Goal: Task Accomplishment & Management: Use online tool/utility

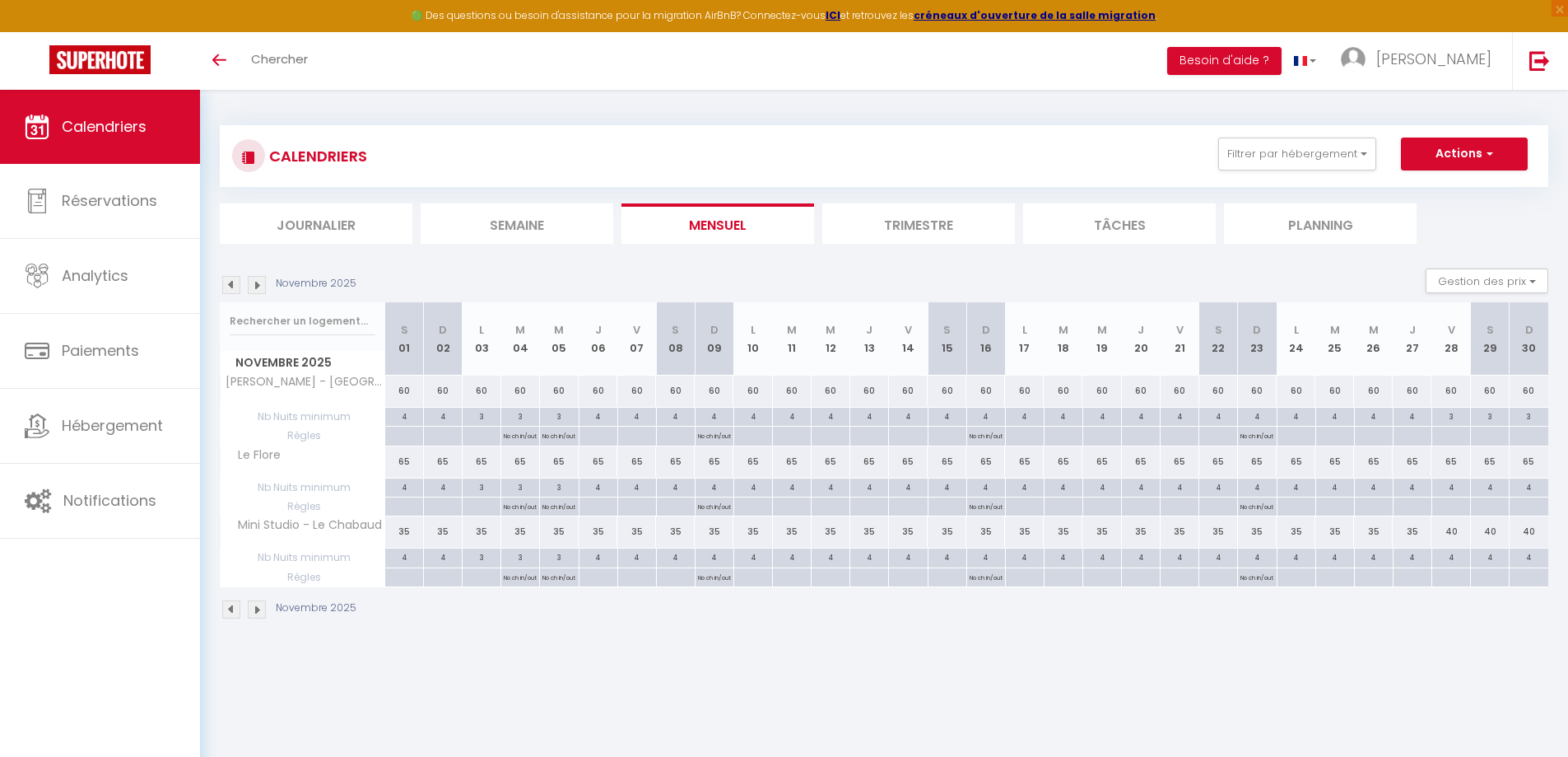
click at [253, 289] on img at bounding box center [256, 285] width 18 height 18
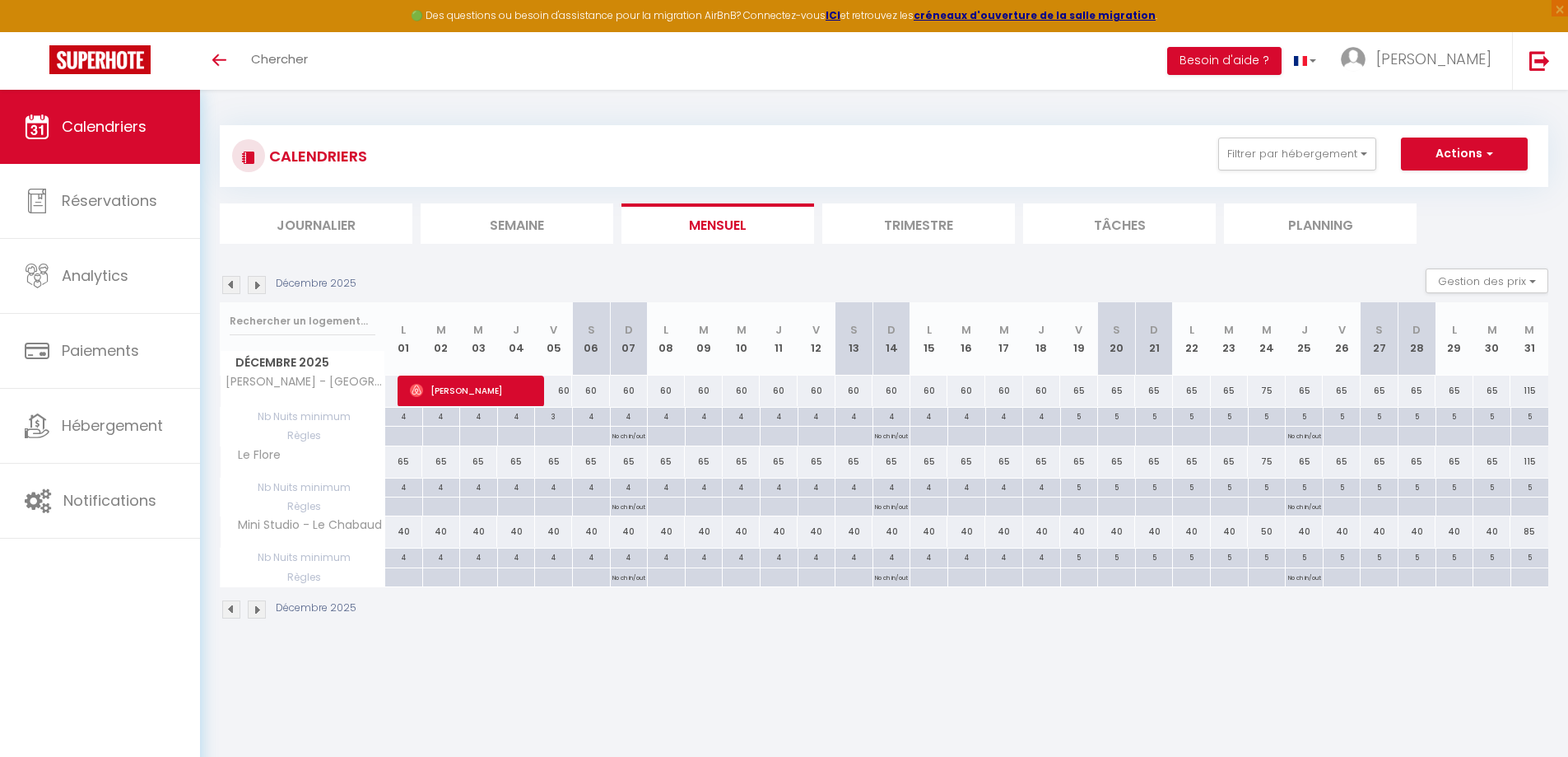
click at [253, 289] on img at bounding box center [256, 285] width 18 height 18
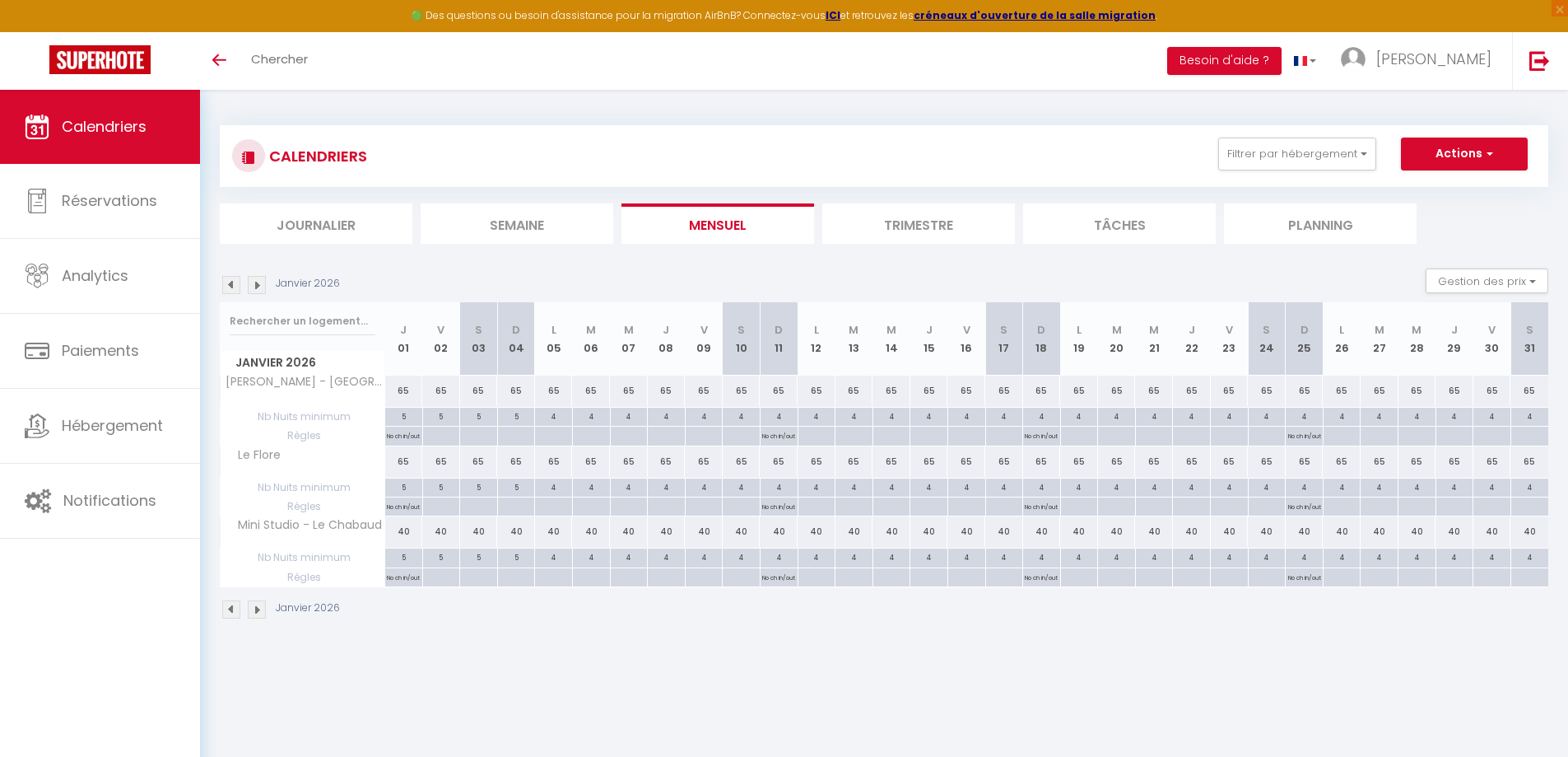
click at [253, 289] on img at bounding box center [256, 285] width 18 height 18
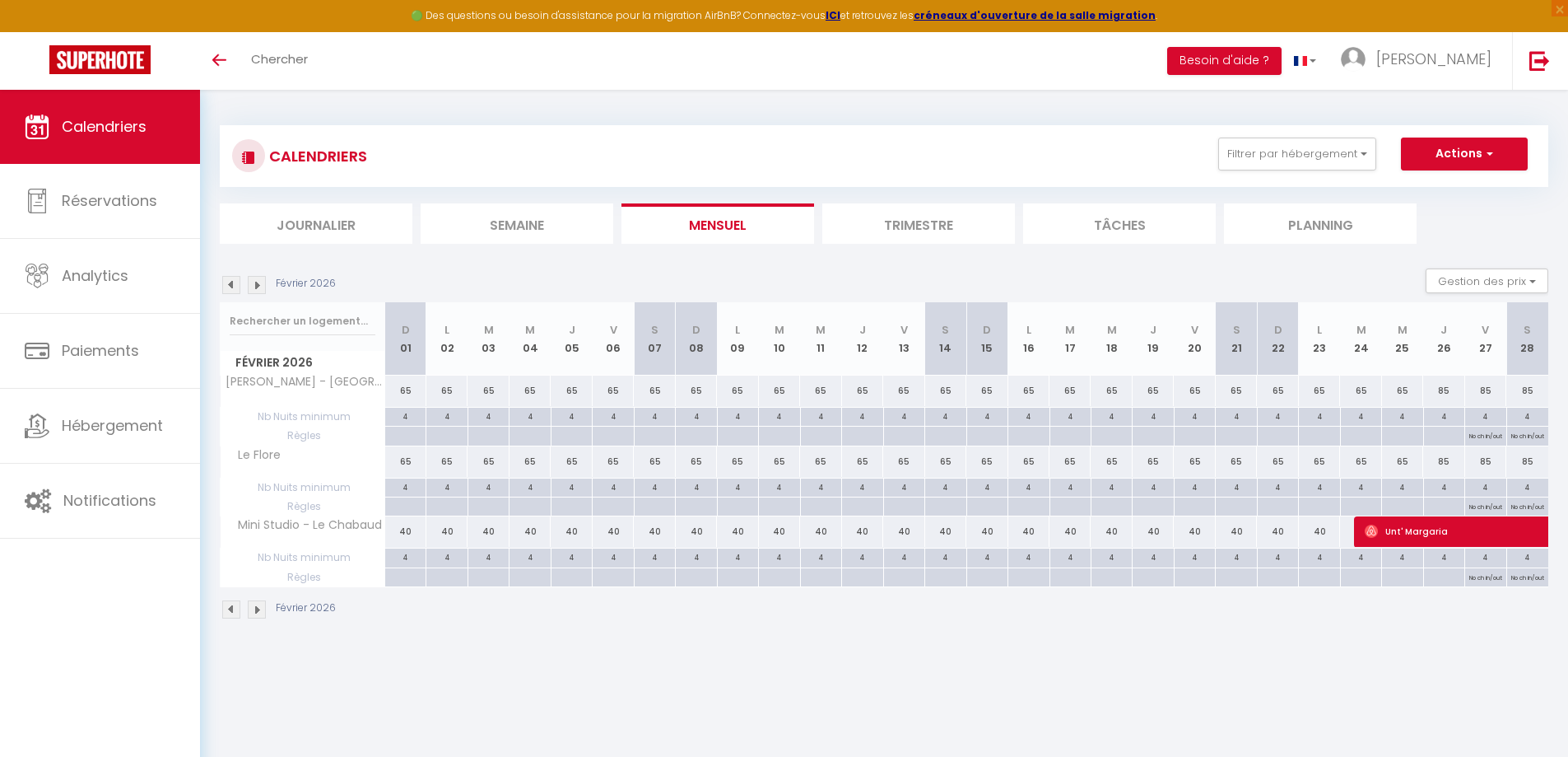
click at [253, 289] on img at bounding box center [256, 285] width 18 height 18
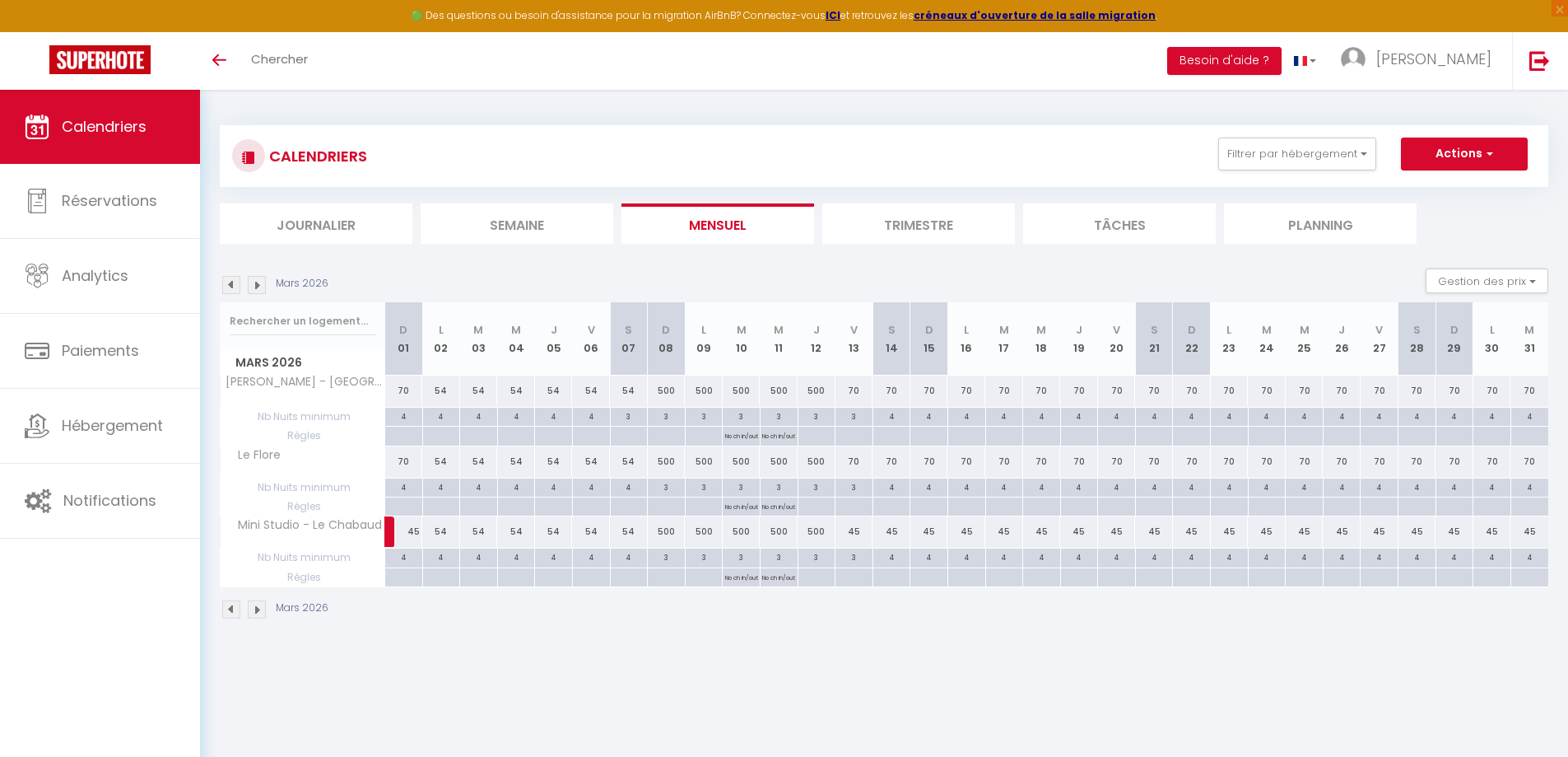
click at [253, 289] on img at bounding box center [256, 285] width 18 height 18
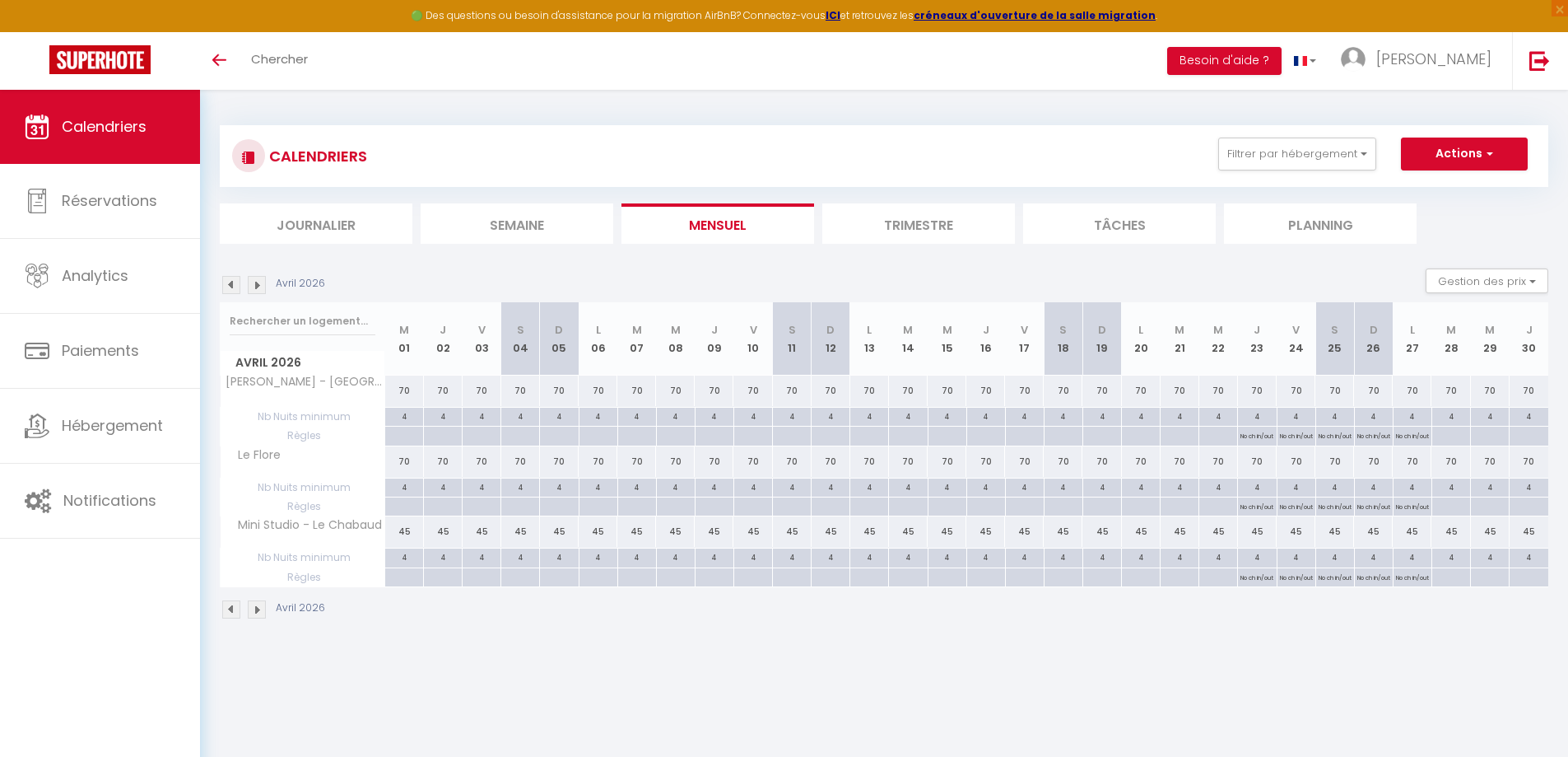
click at [253, 289] on img at bounding box center [256, 285] width 18 height 18
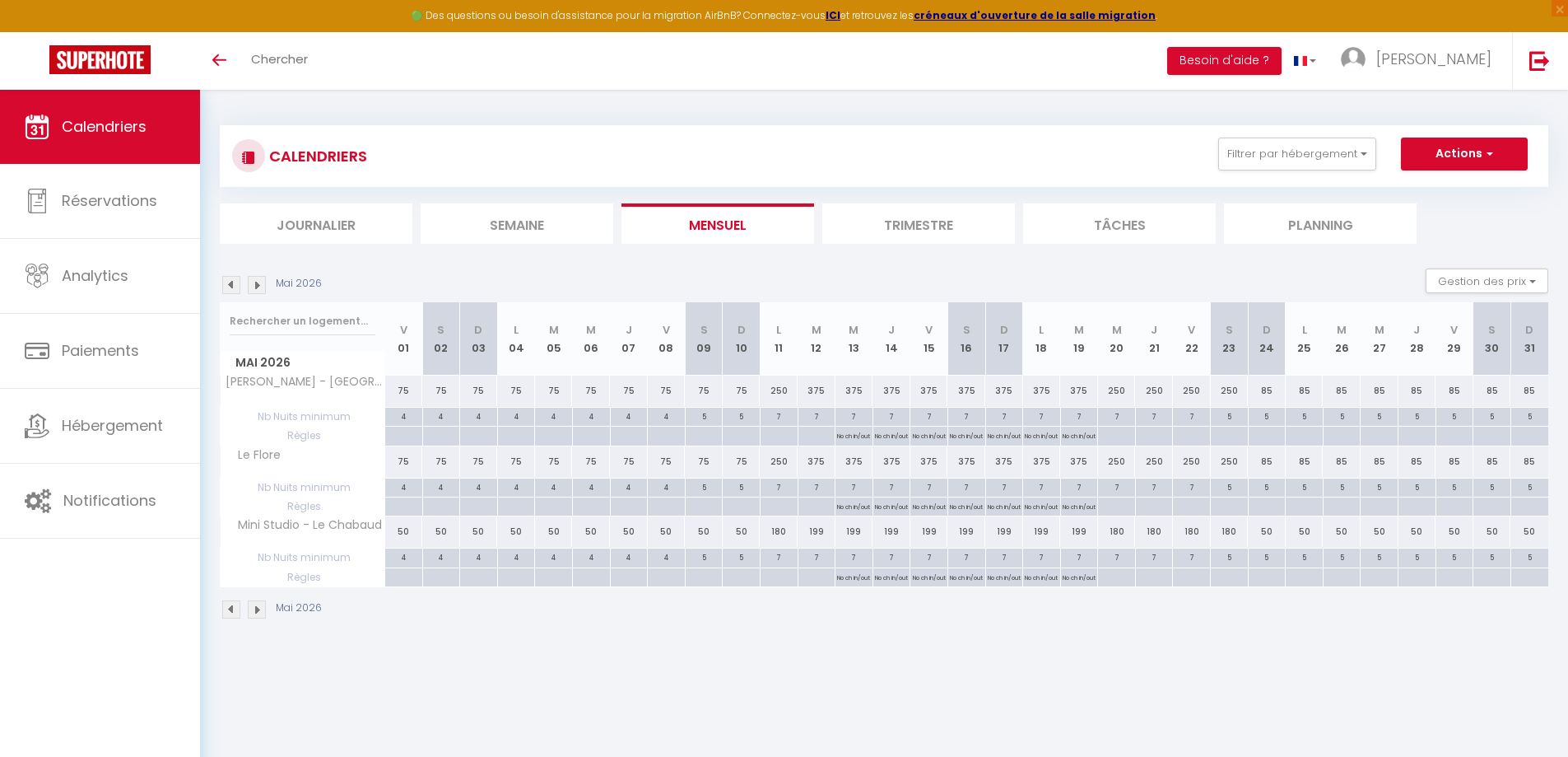
click at [253, 289] on img at bounding box center [256, 285] width 18 height 18
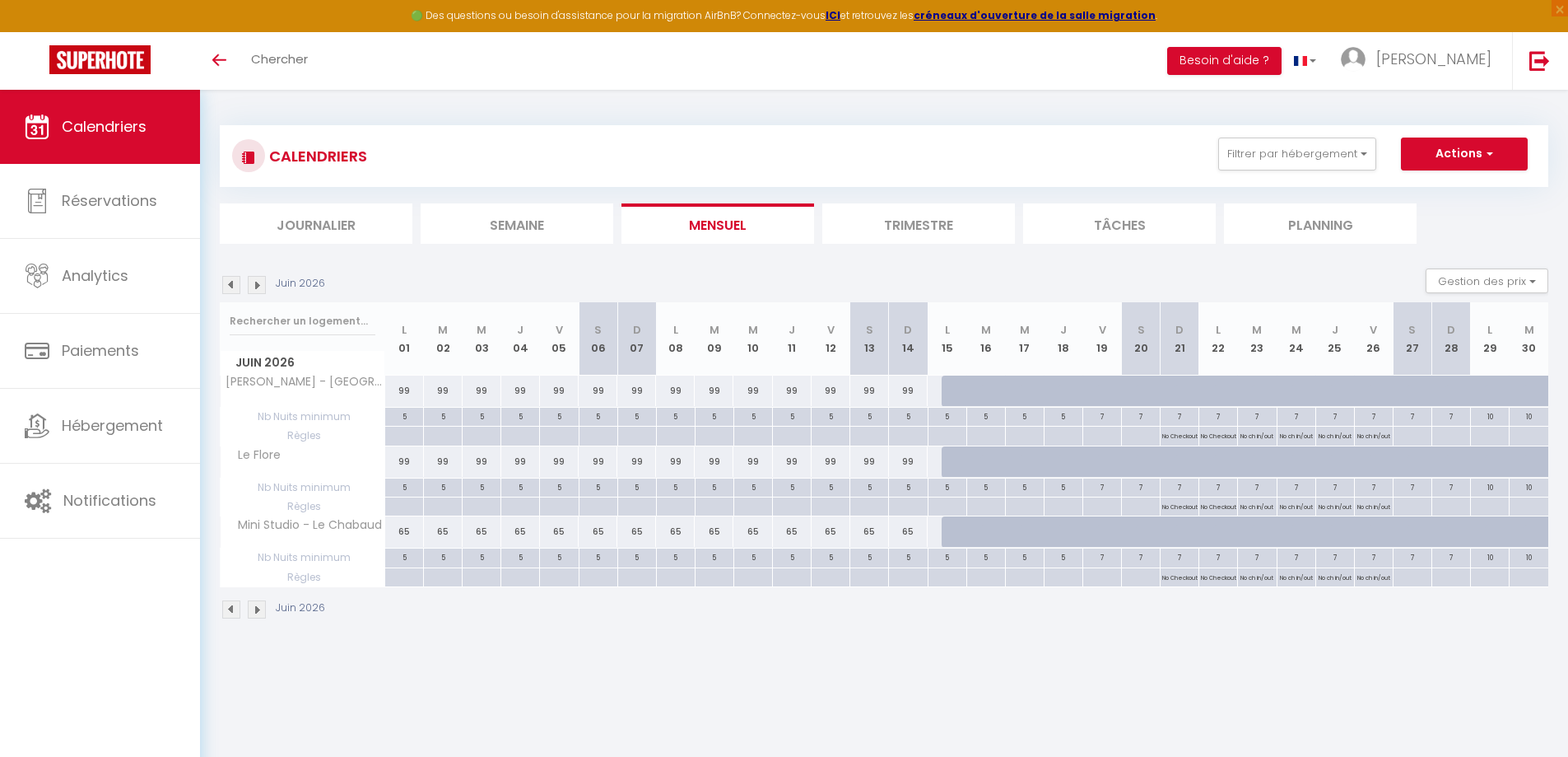
click at [253, 289] on img at bounding box center [256, 285] width 18 height 18
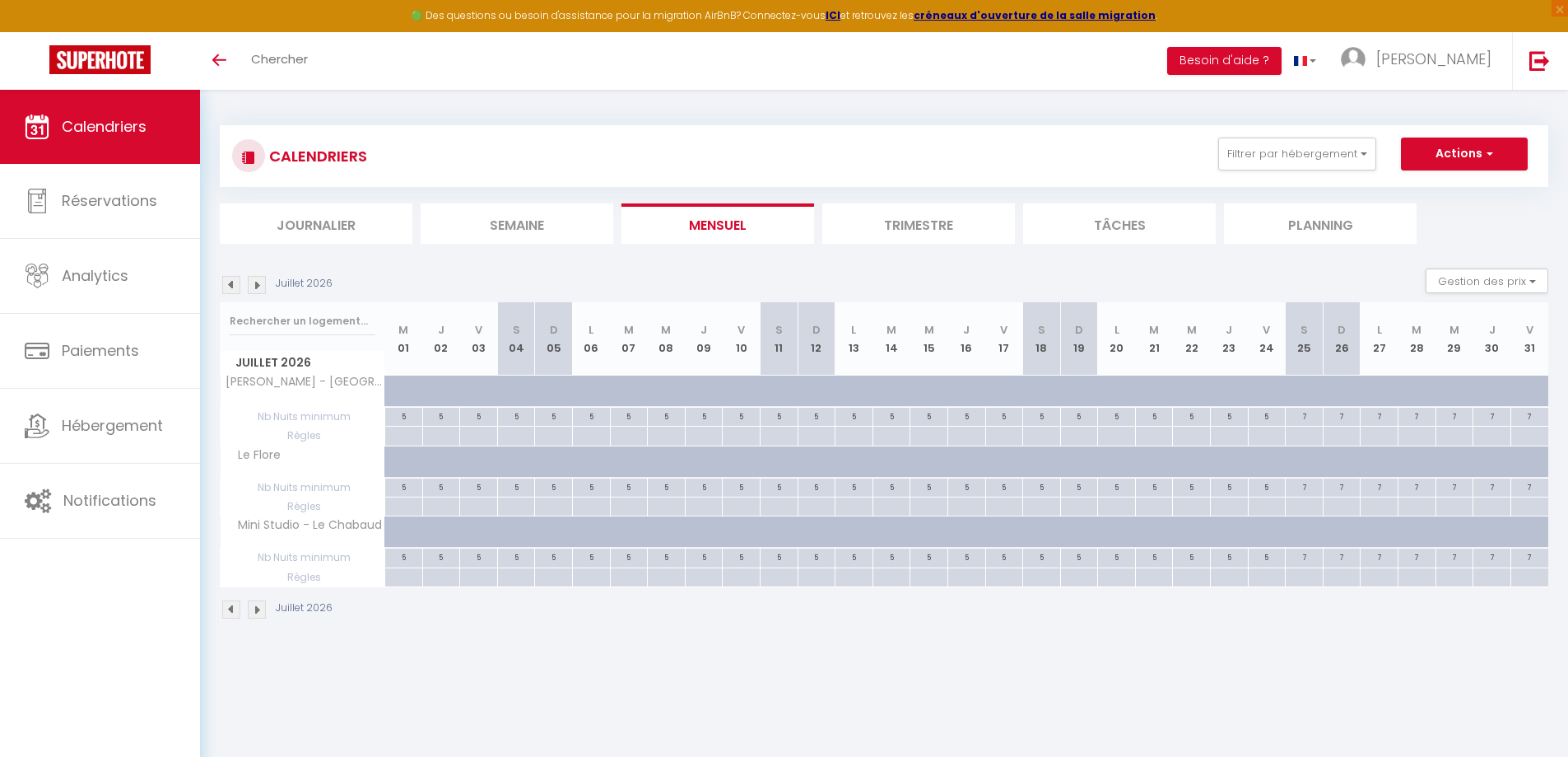
click at [234, 286] on img at bounding box center [231, 285] width 18 height 18
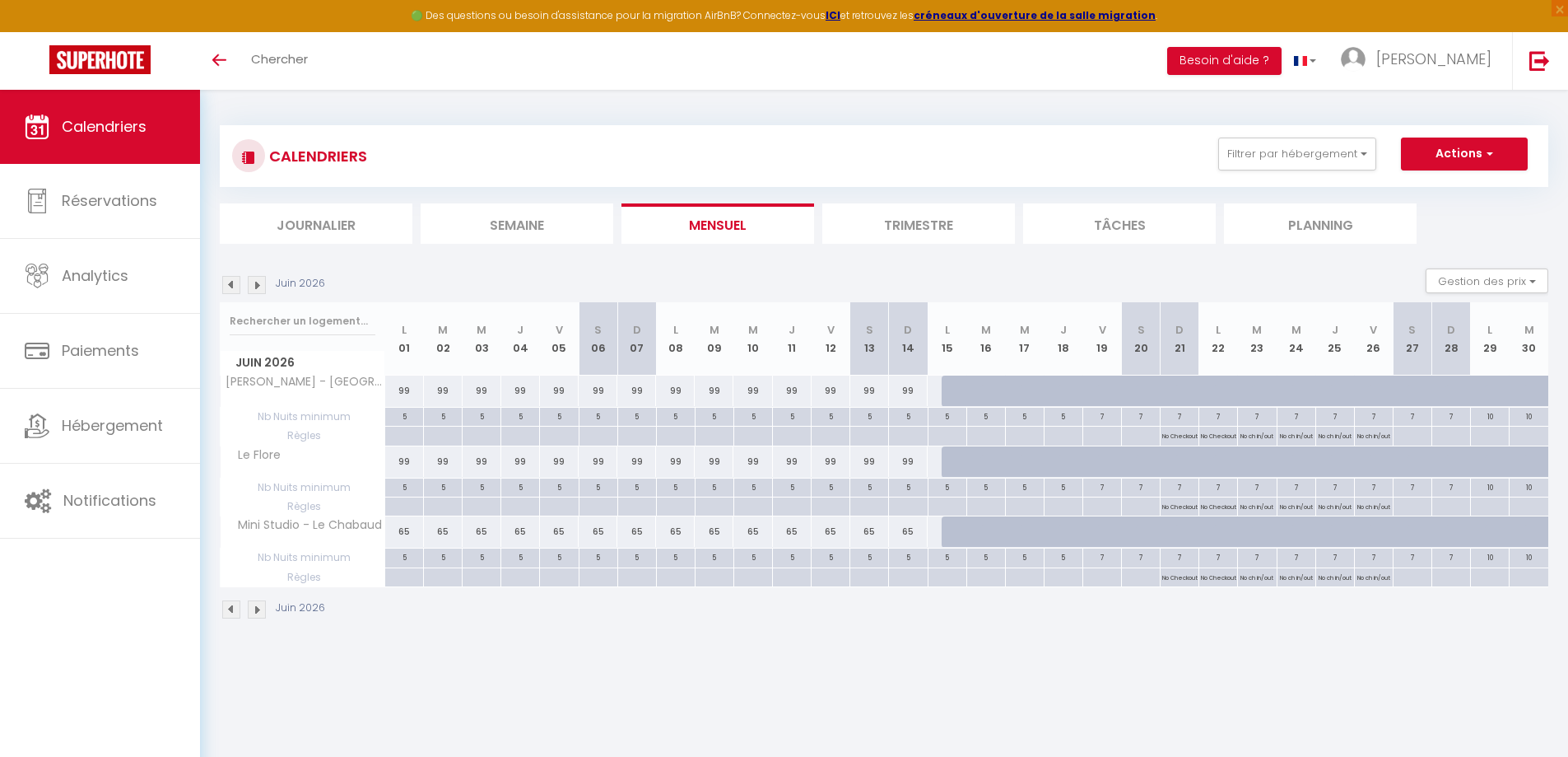
click at [234, 286] on img at bounding box center [231, 285] width 18 height 18
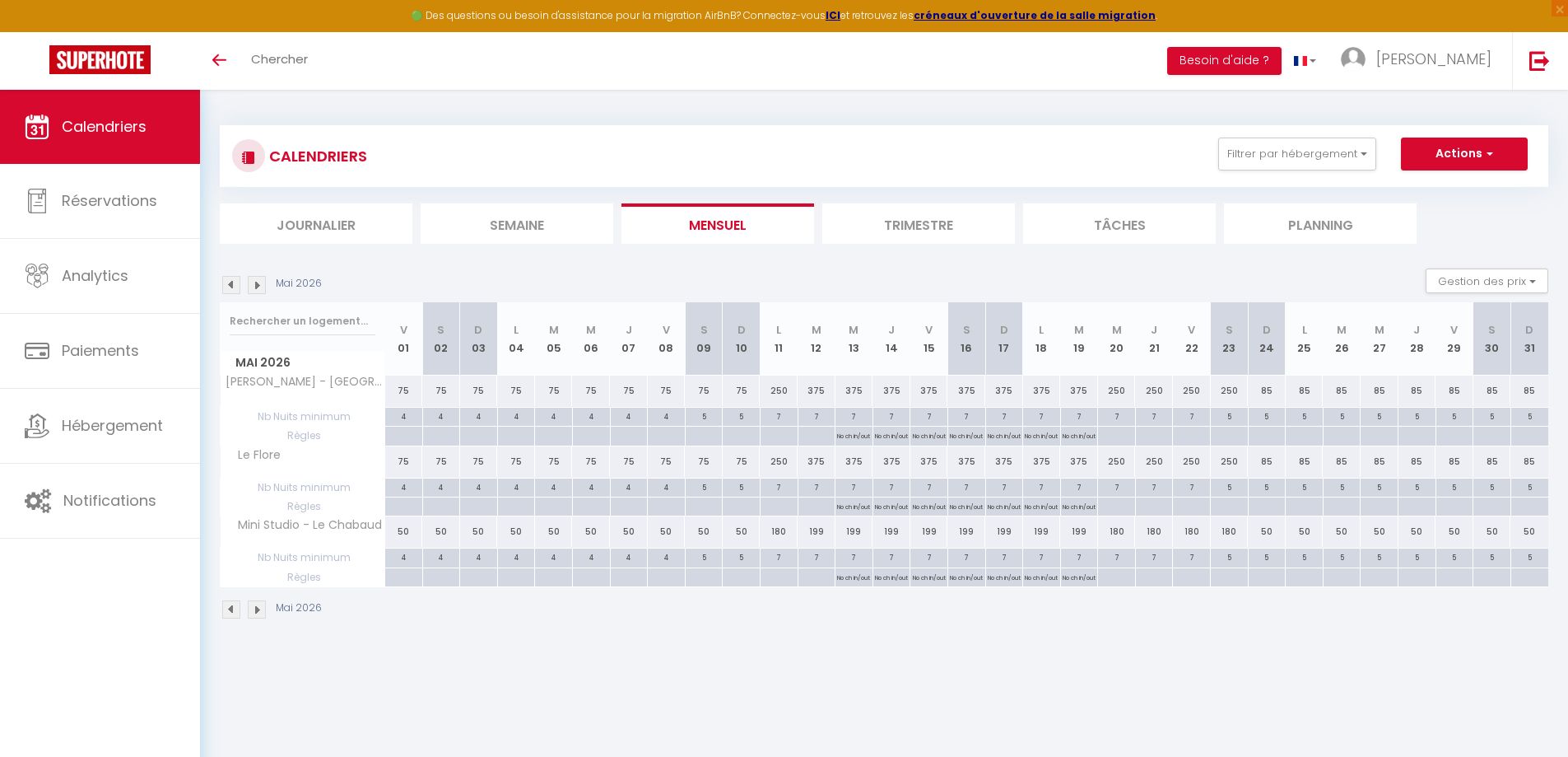
click at [257, 286] on img at bounding box center [256, 285] width 18 height 18
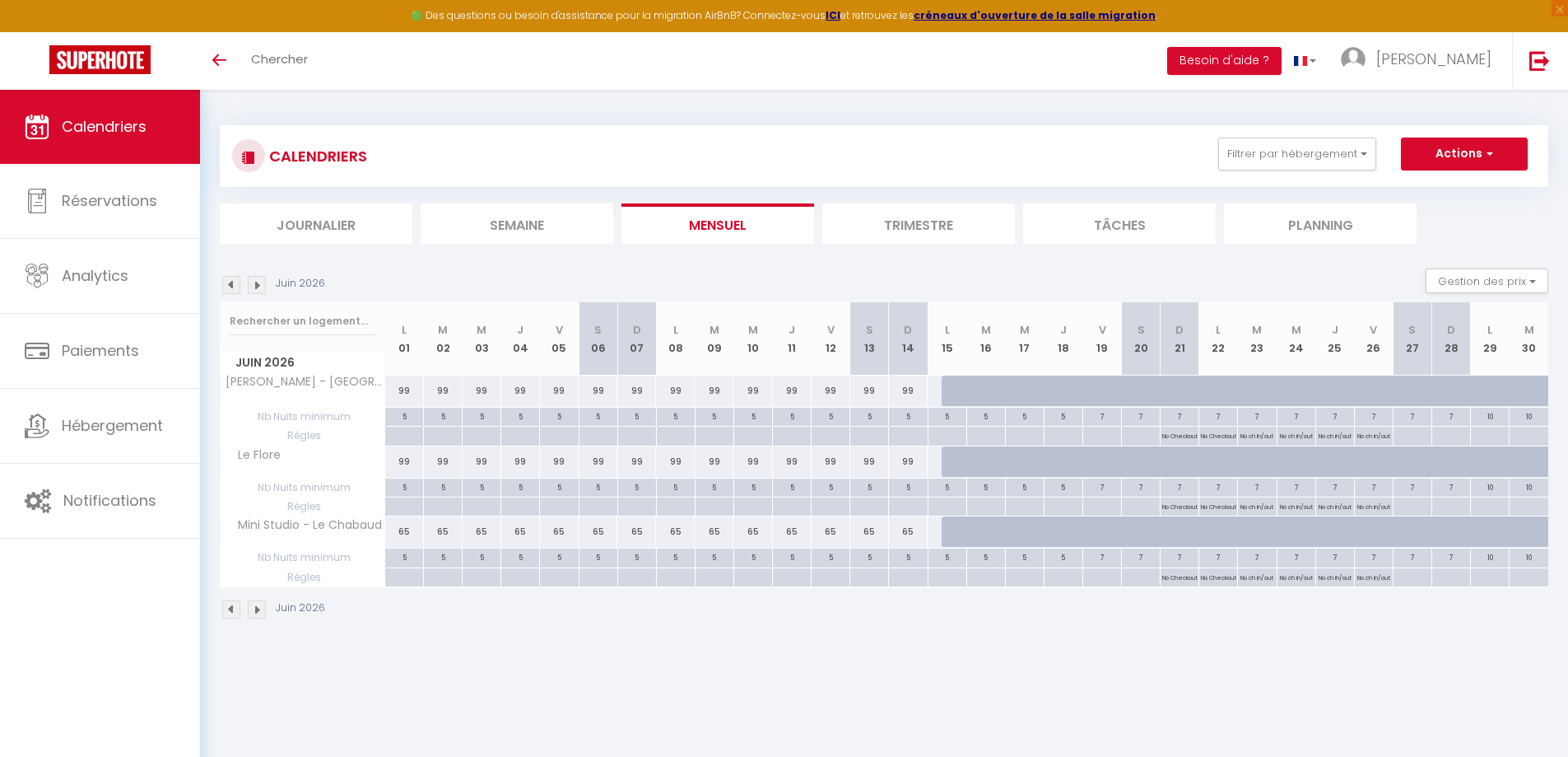
click at [269, 286] on div "Juin 2026" at bounding box center [275, 285] width 111 height 18
click at [260, 289] on img at bounding box center [256, 285] width 18 height 18
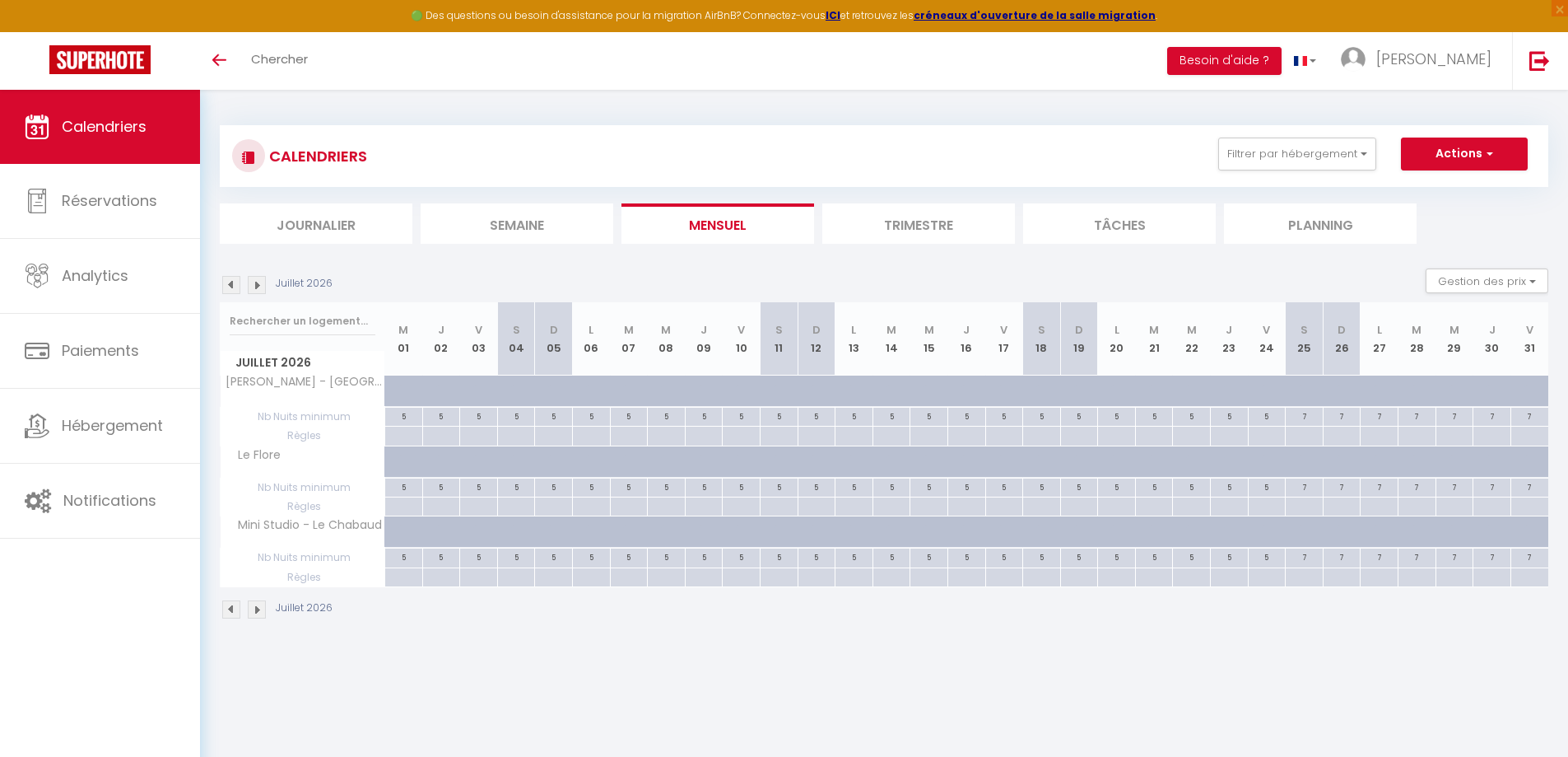
click at [260, 289] on img at bounding box center [256, 285] width 18 height 18
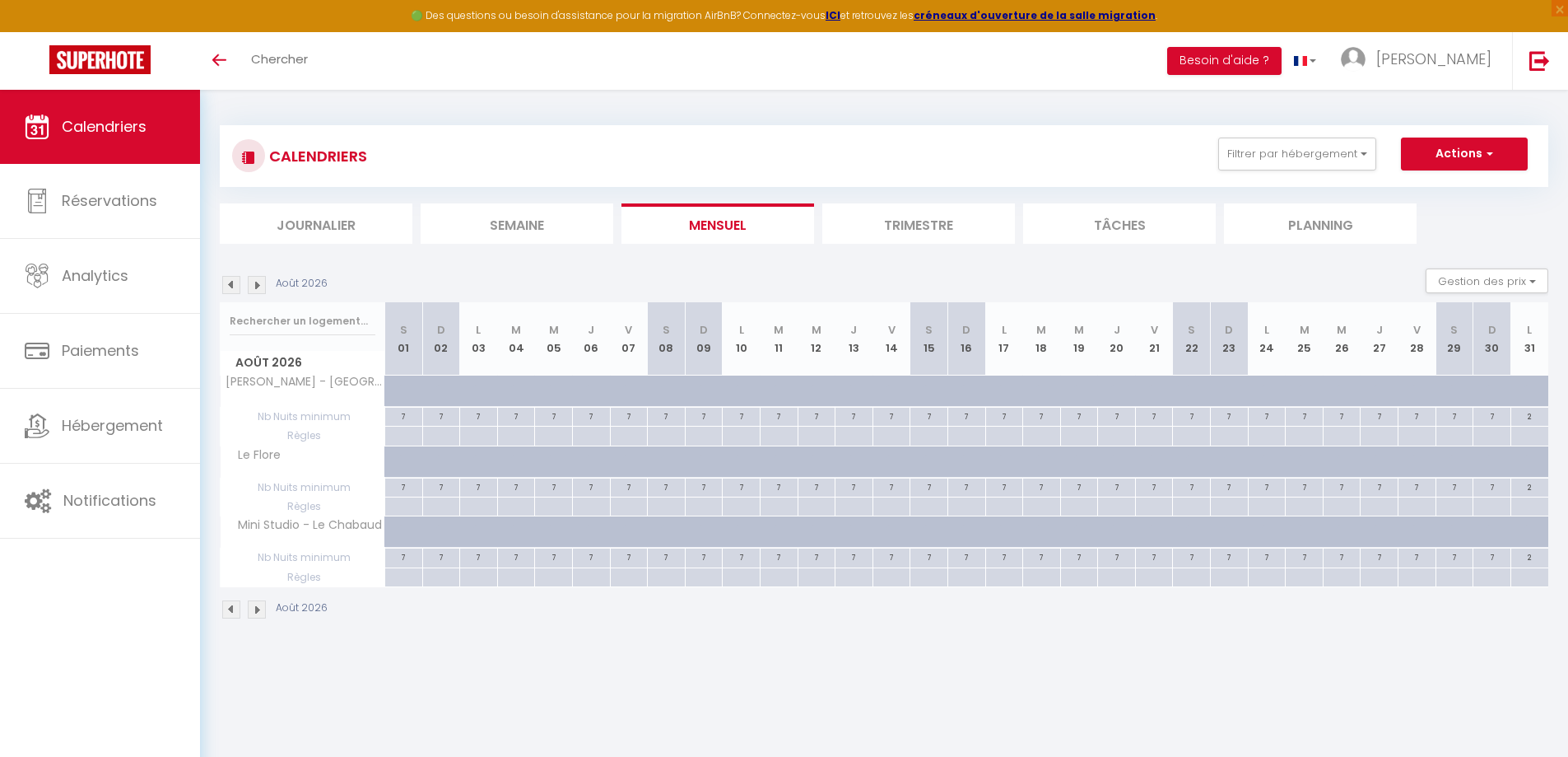
click at [260, 289] on img at bounding box center [256, 285] width 18 height 18
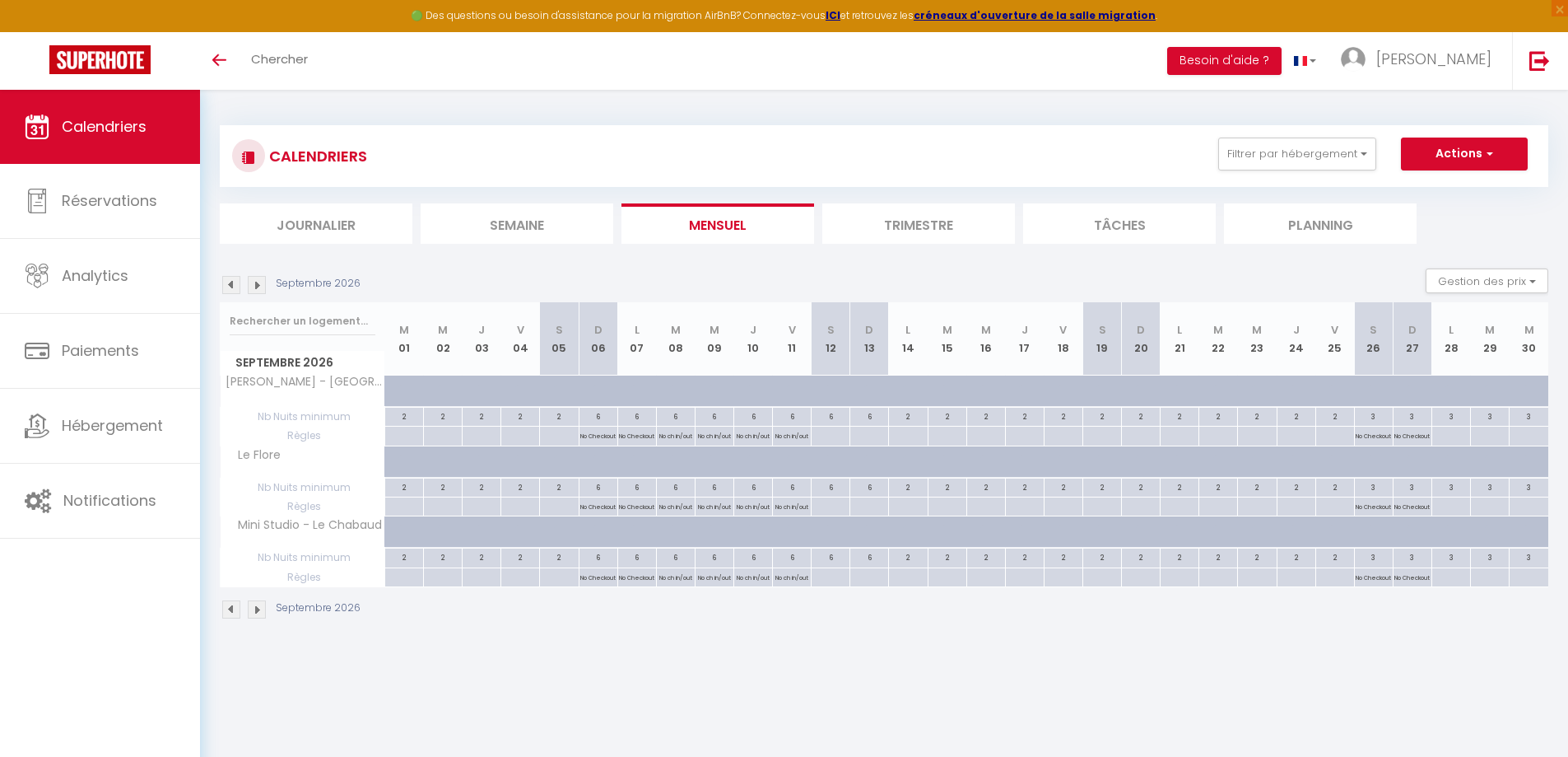
click at [228, 284] on img at bounding box center [231, 285] width 18 height 18
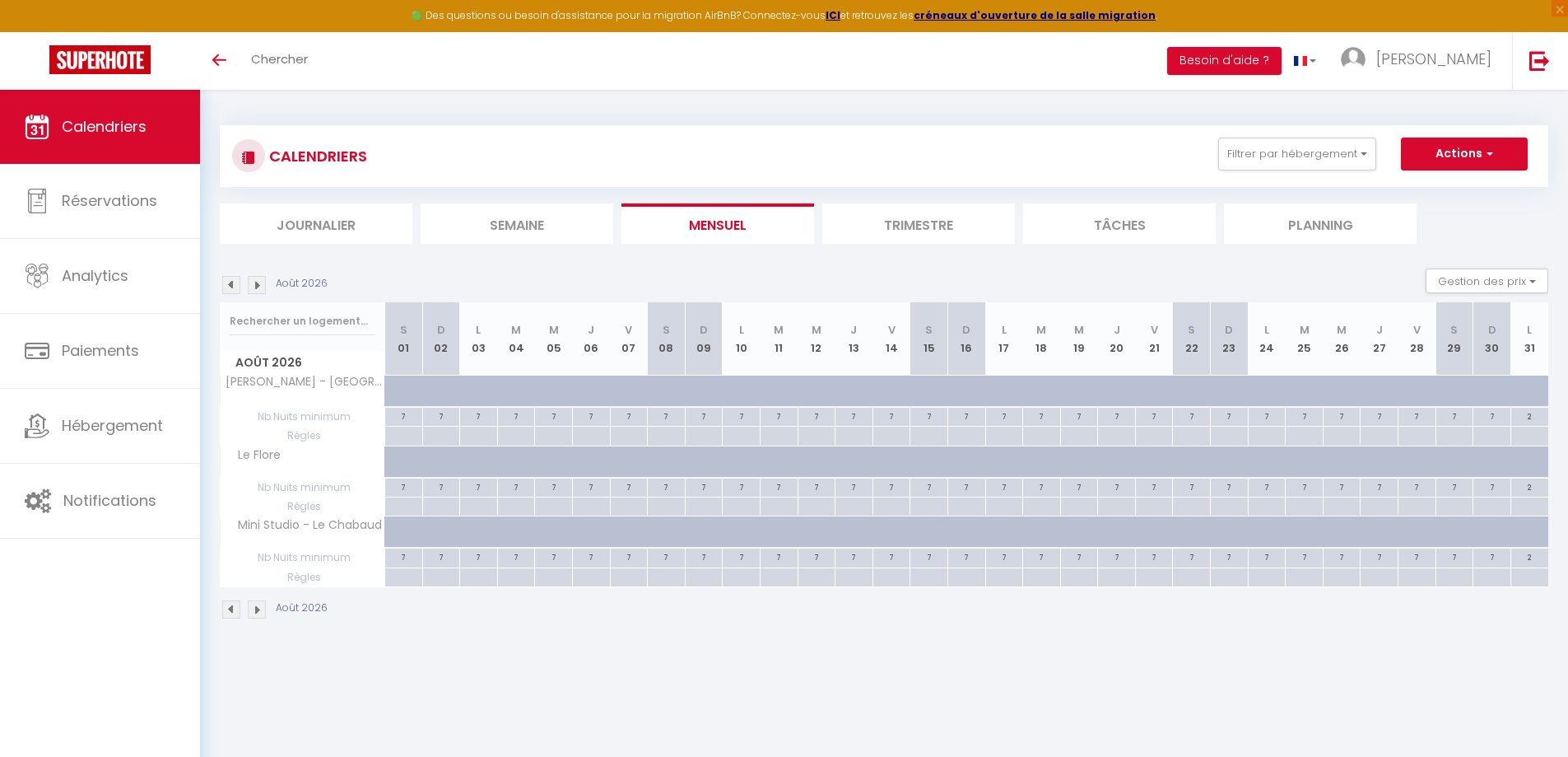
click at [228, 284] on img at bounding box center [231, 285] width 18 height 18
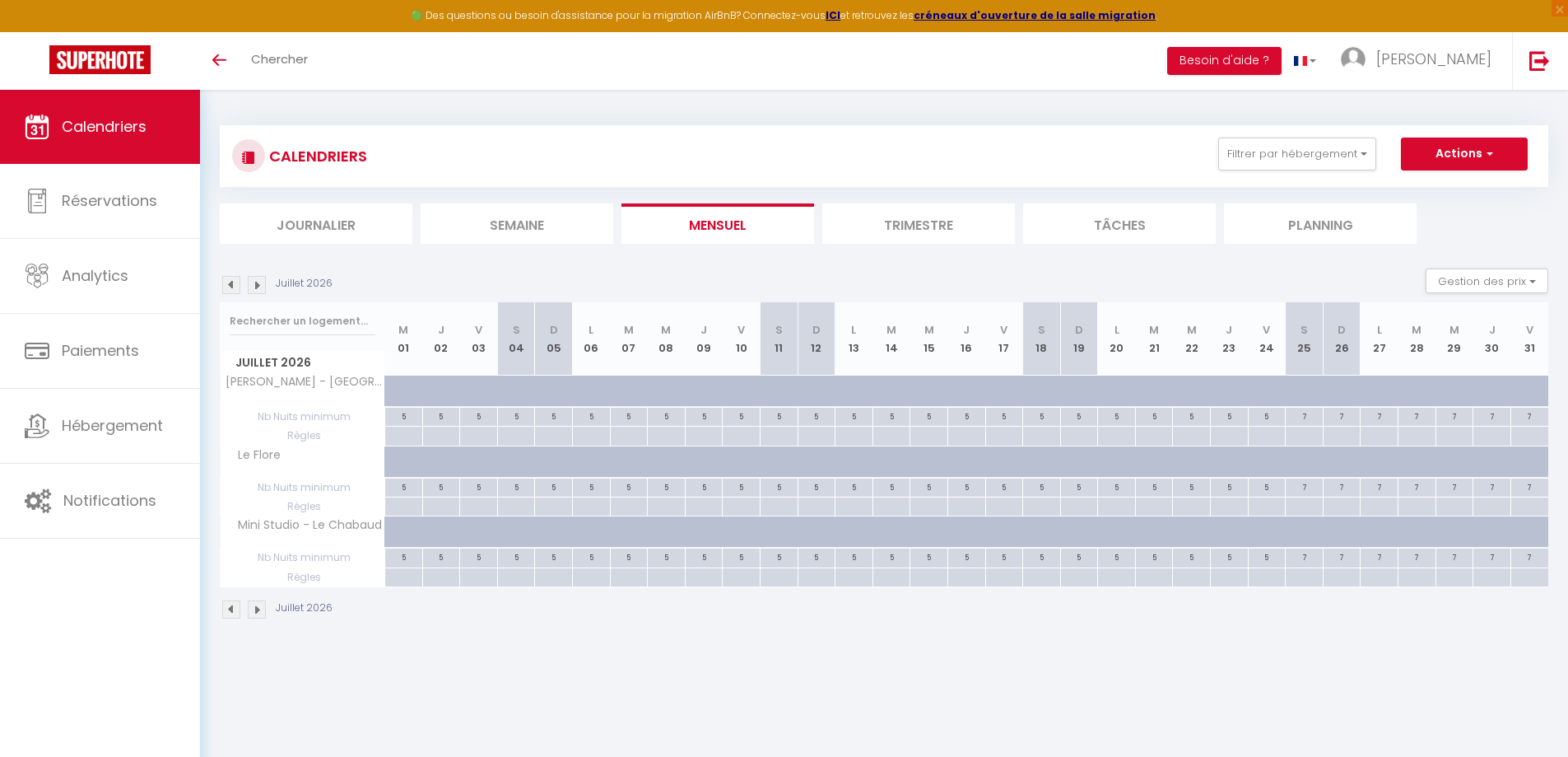
click at [228, 284] on img at bounding box center [231, 285] width 18 height 18
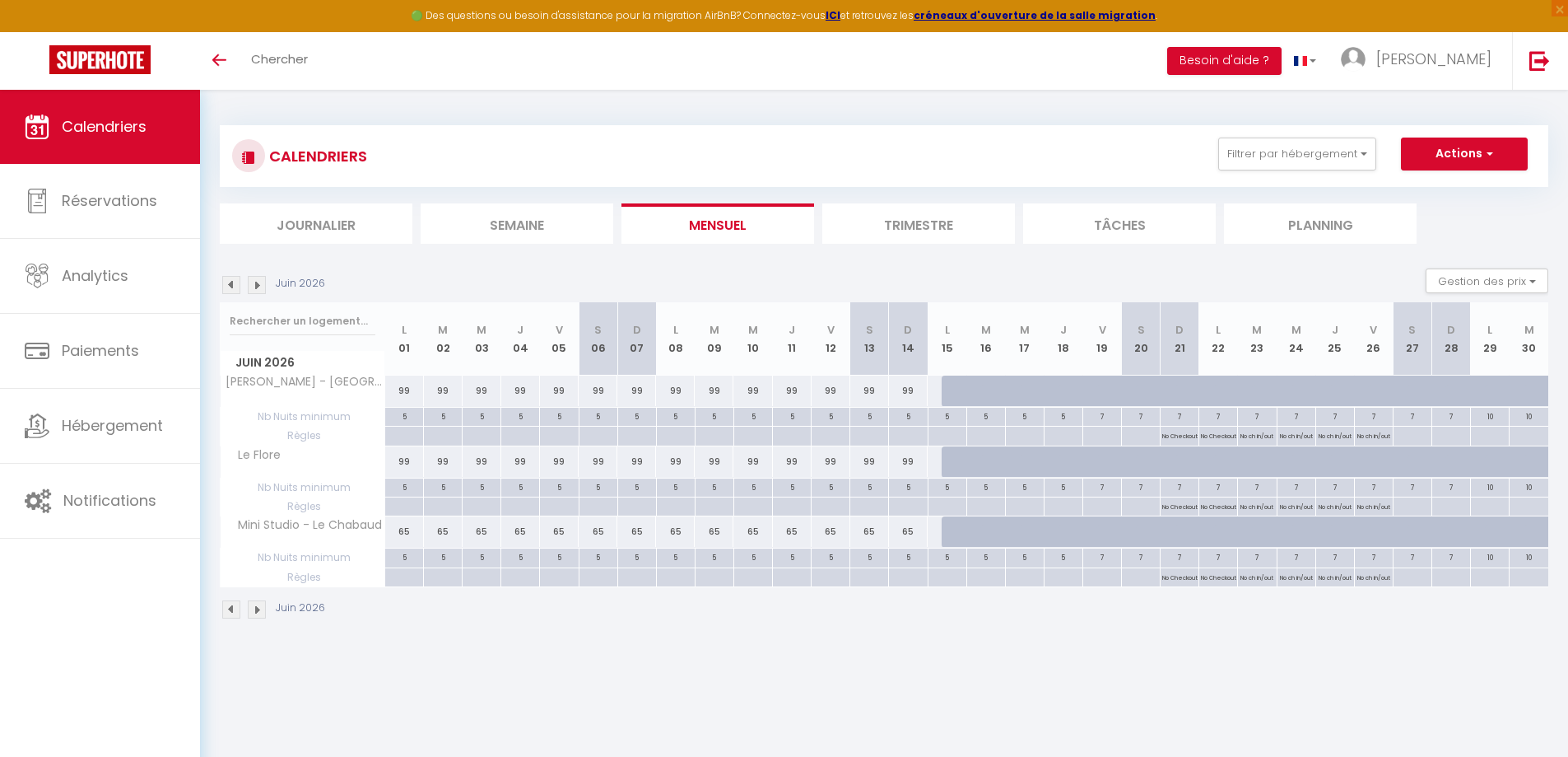
click at [240, 269] on div "Juin 2026 Gestion des prix Nb Nuits minimum Règles Disponibilité" at bounding box center [884, 285] width 1328 height 34
click at [231, 276] on img at bounding box center [231, 285] width 18 height 18
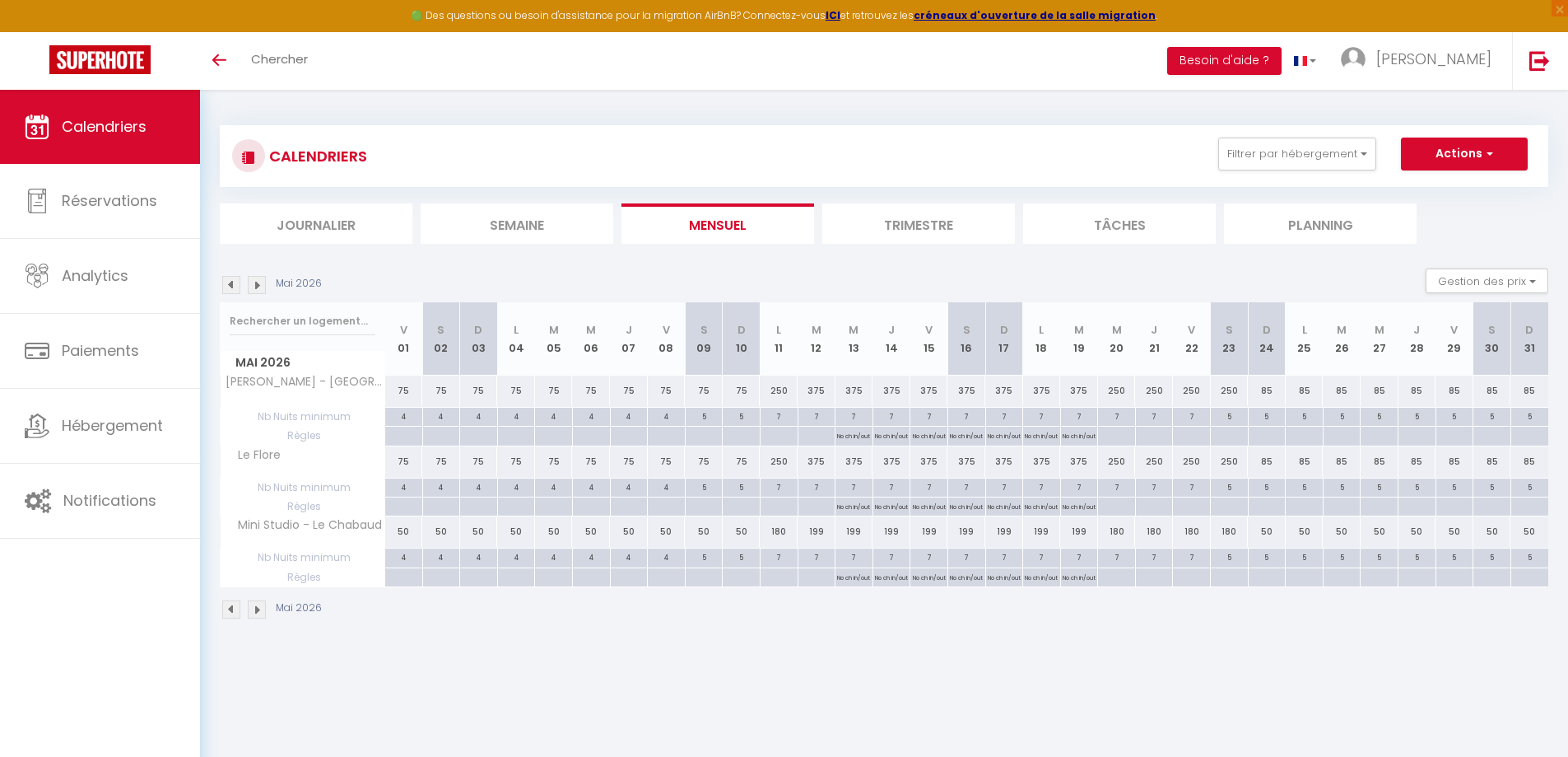
click at [228, 286] on img at bounding box center [231, 285] width 18 height 18
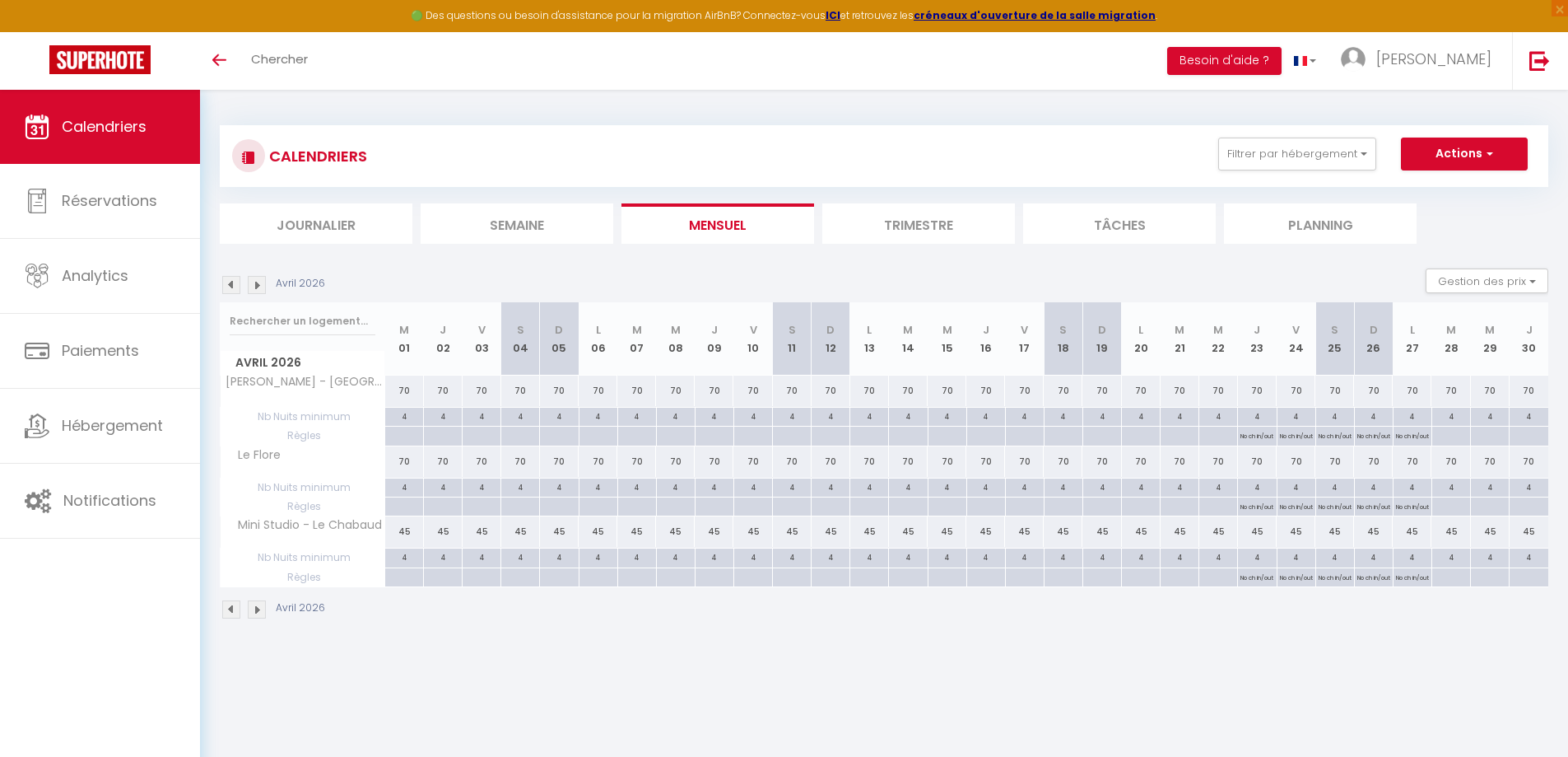
click at [228, 286] on img at bounding box center [231, 285] width 18 height 18
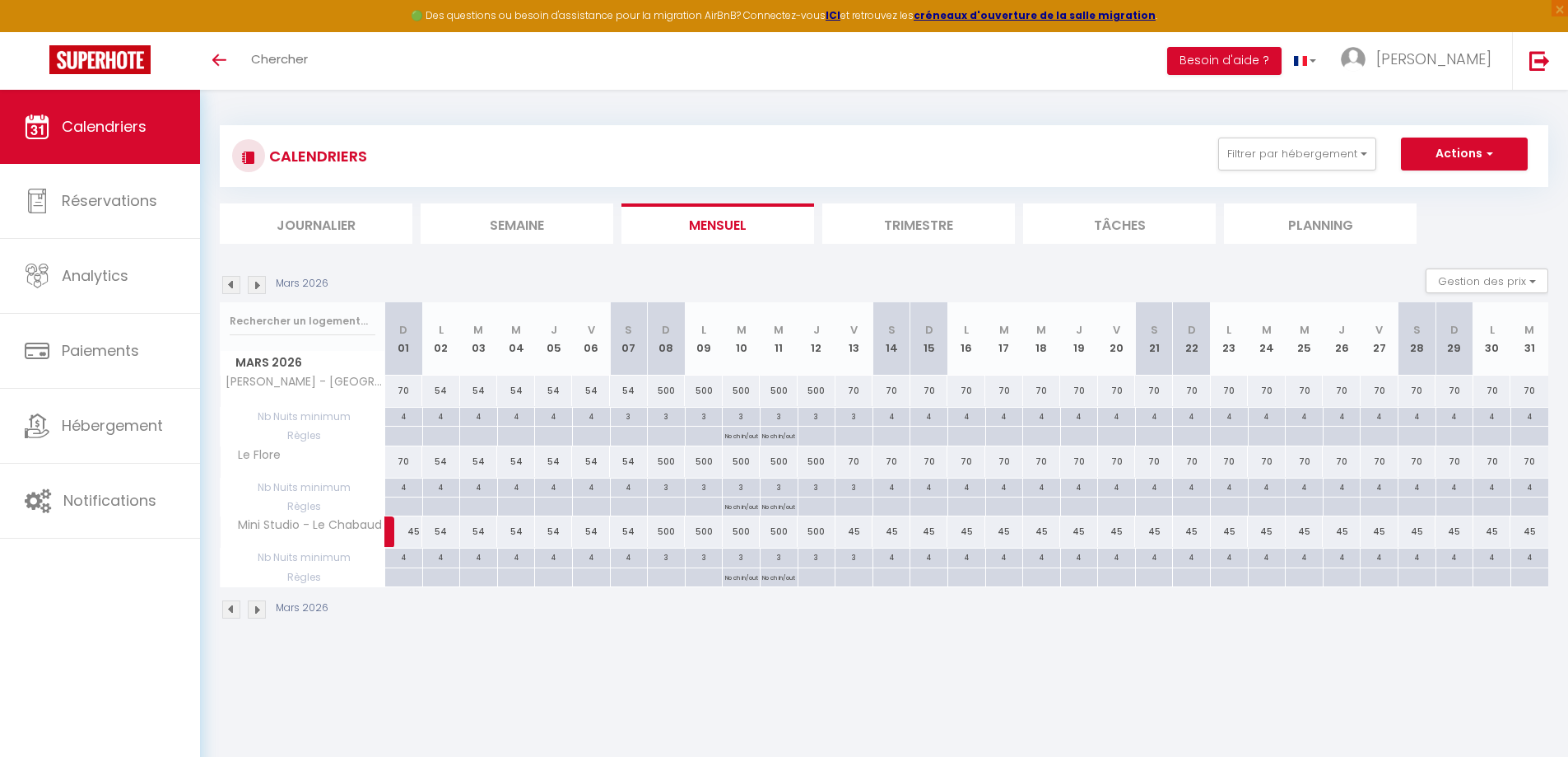
click at [228, 286] on img at bounding box center [231, 285] width 18 height 18
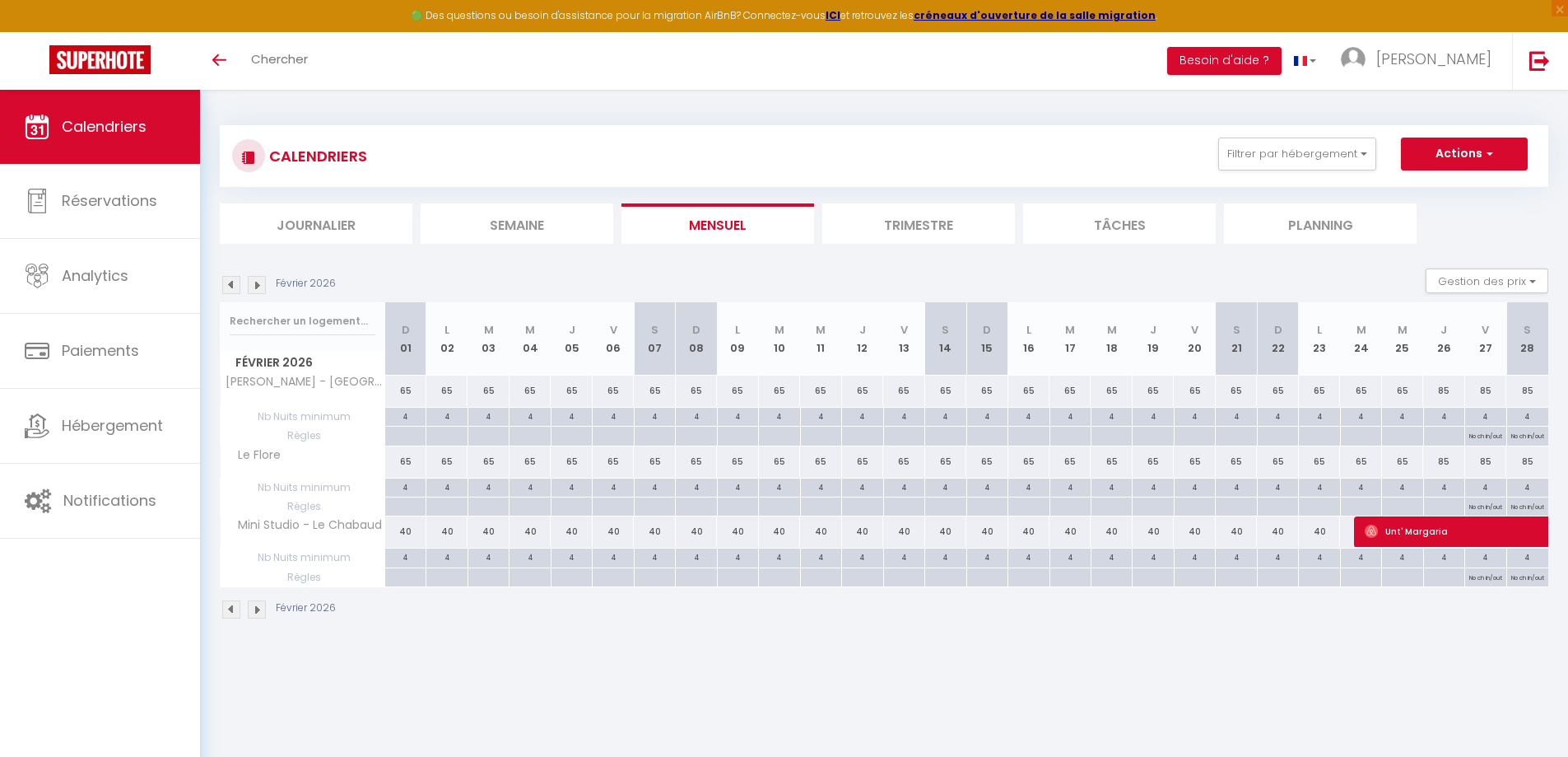
click at [228, 286] on img at bounding box center [231, 285] width 18 height 18
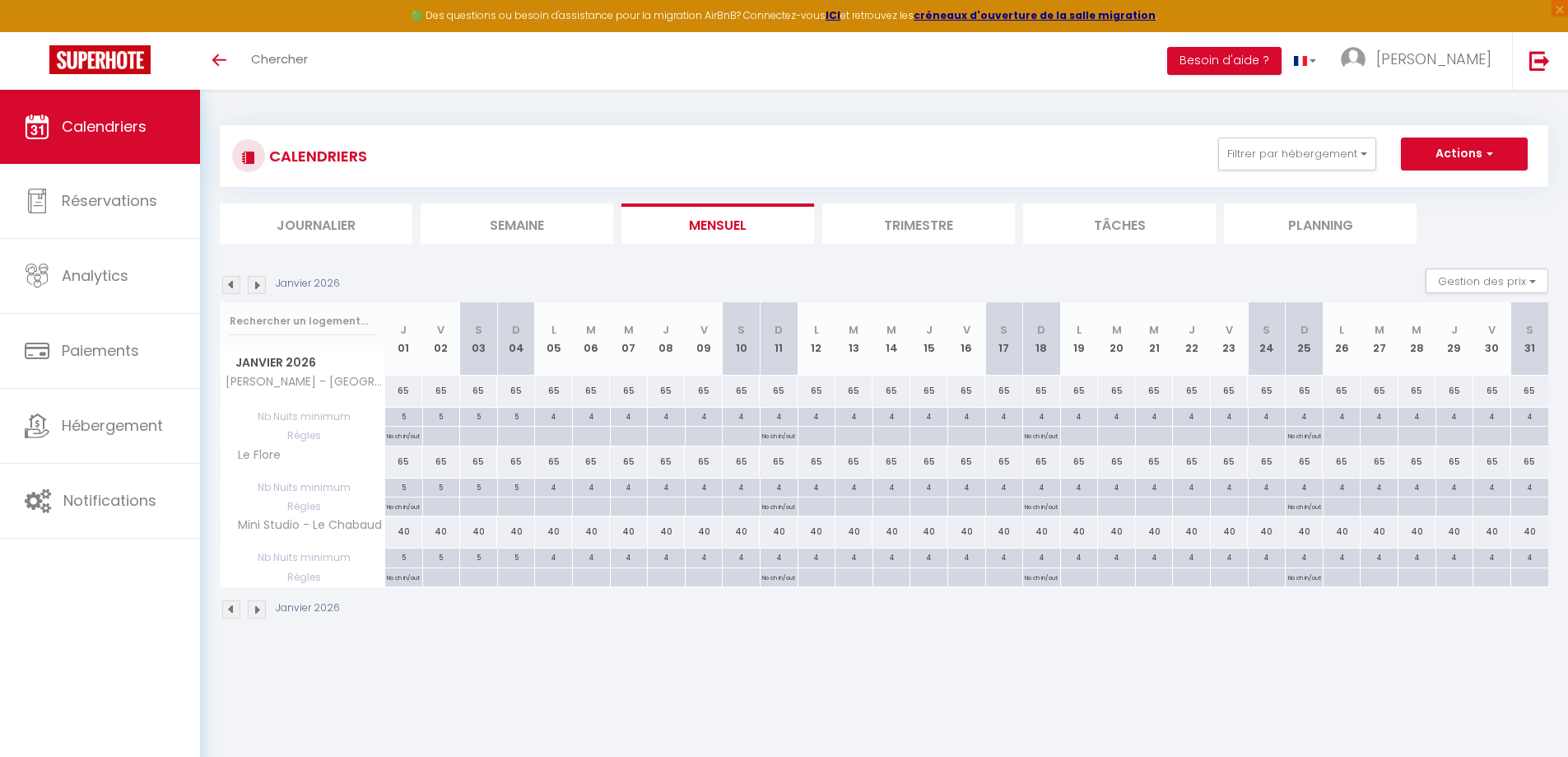
click at [262, 284] on img at bounding box center [256, 285] width 18 height 18
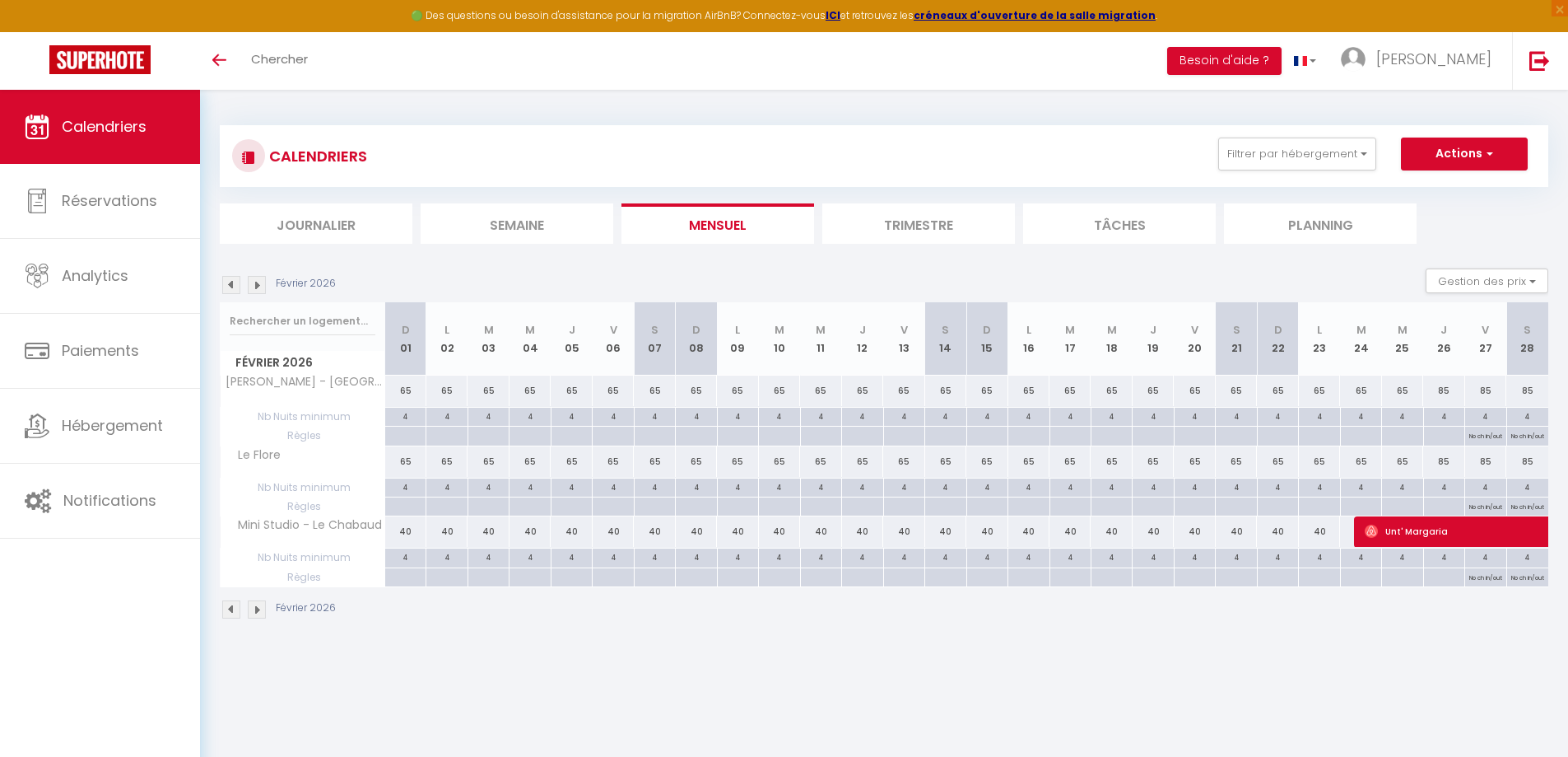
click at [248, 283] on img at bounding box center [256, 285] width 18 height 18
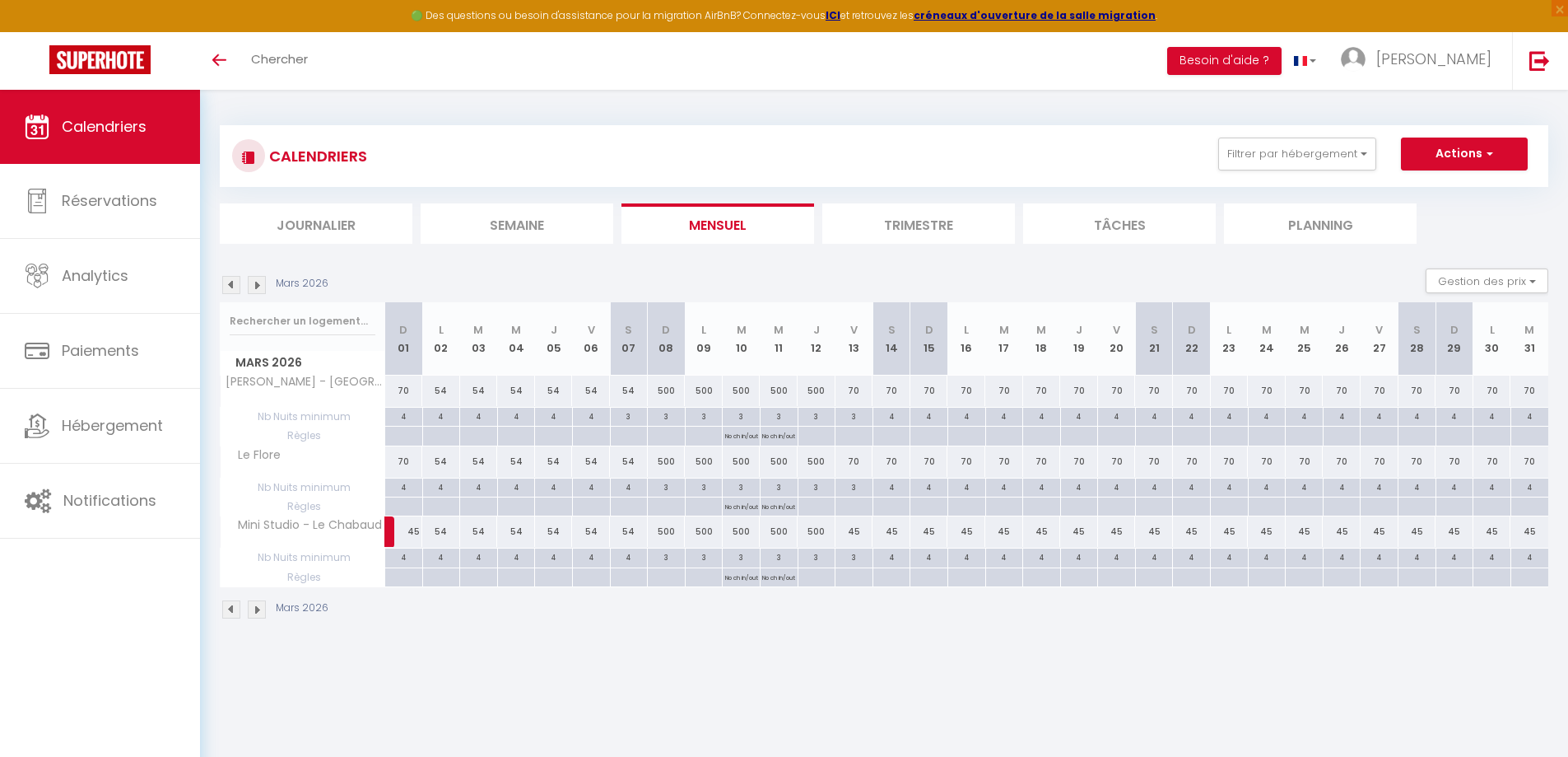
click at [262, 287] on img at bounding box center [256, 285] width 18 height 18
